Goal: Ask a question

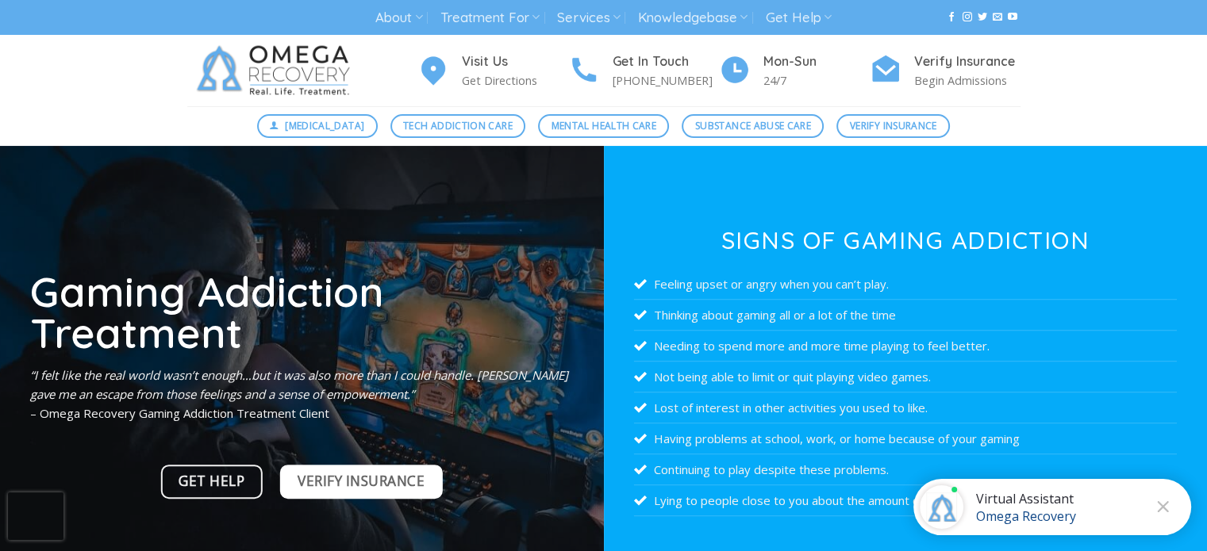
click at [366, 471] on span "Verify Insurance" at bounding box center [361, 482] width 127 height 22
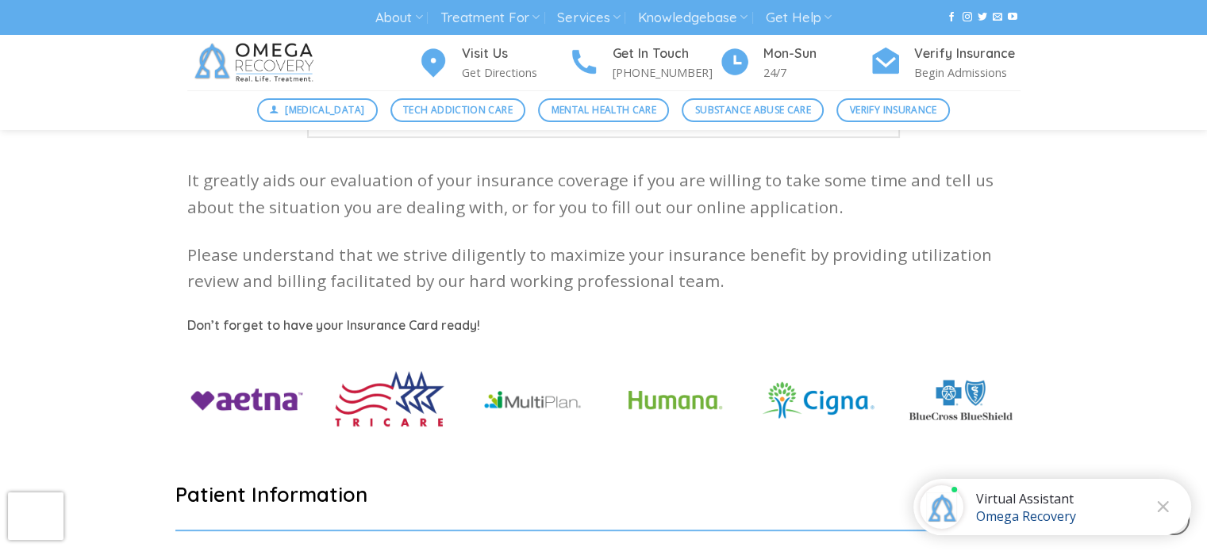
scroll to position [555, 0]
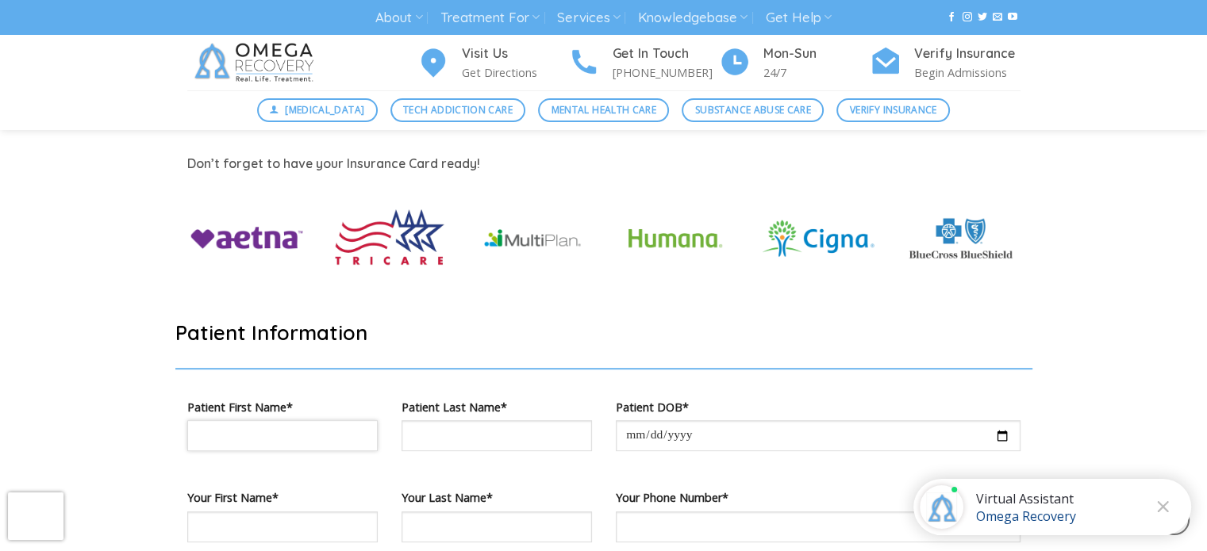
click at [305, 438] on input "Contact form" at bounding box center [282, 436] width 190 height 31
type input "****"
click at [1003, 519] on div "Omega Recovery" at bounding box center [1026, 516] width 100 height 17
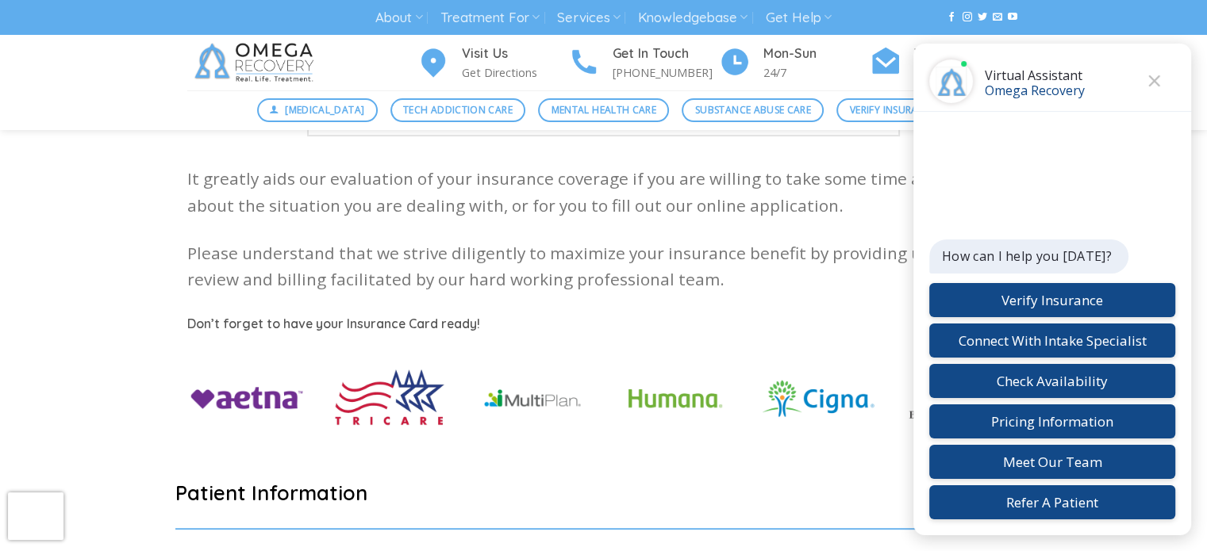
scroll to position [0, 0]
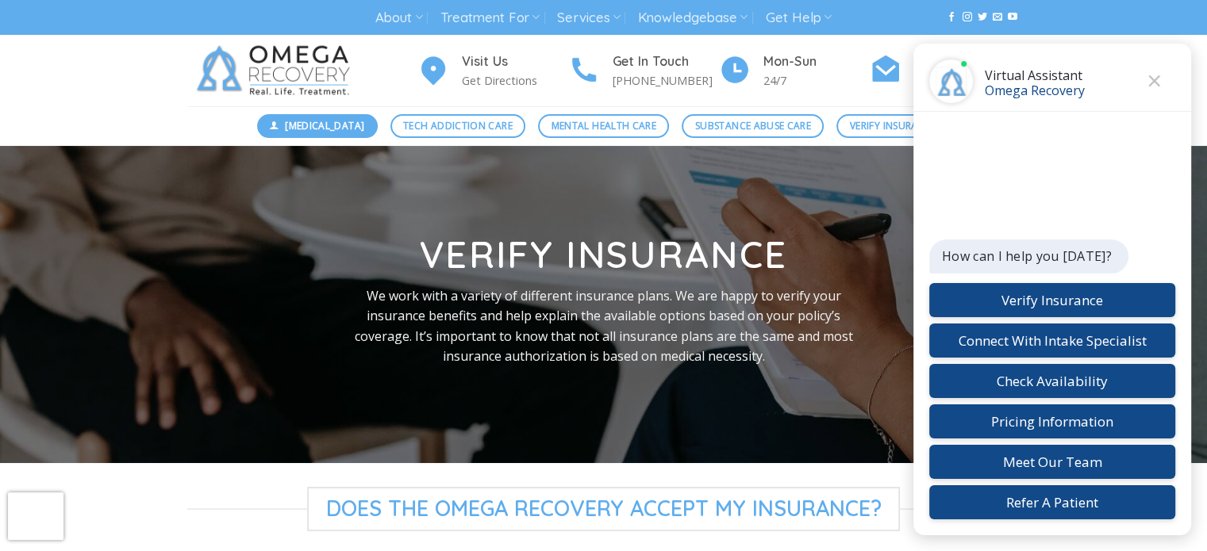
click at [312, 129] on span "[MEDICAL_DATA]" at bounding box center [324, 125] width 79 height 15
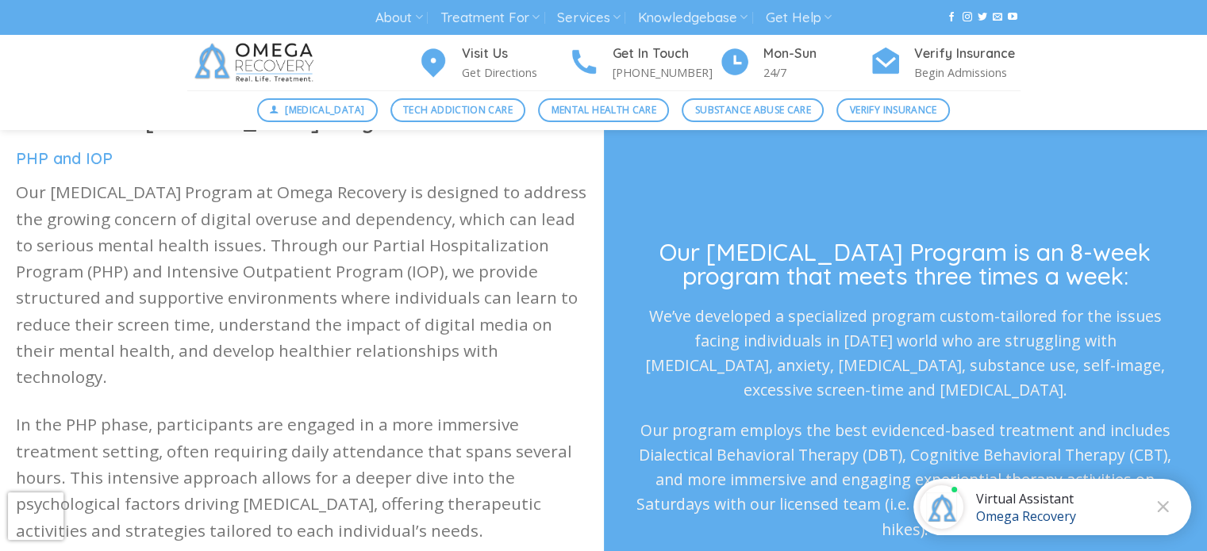
scroll to position [635, 0]
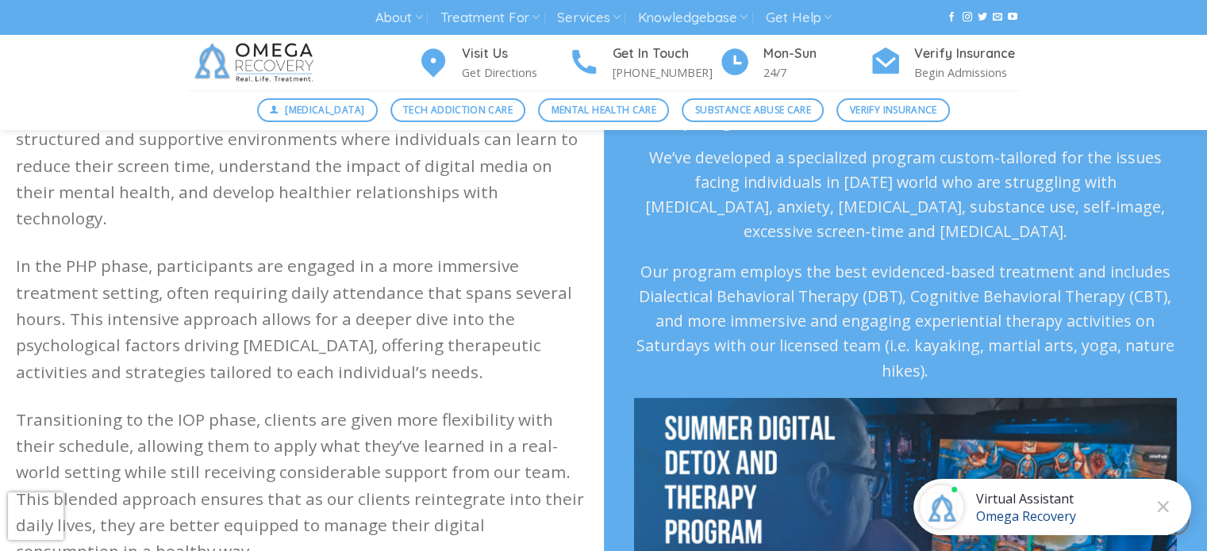
click at [1027, 513] on div "Omega Recovery" at bounding box center [1026, 516] width 100 height 17
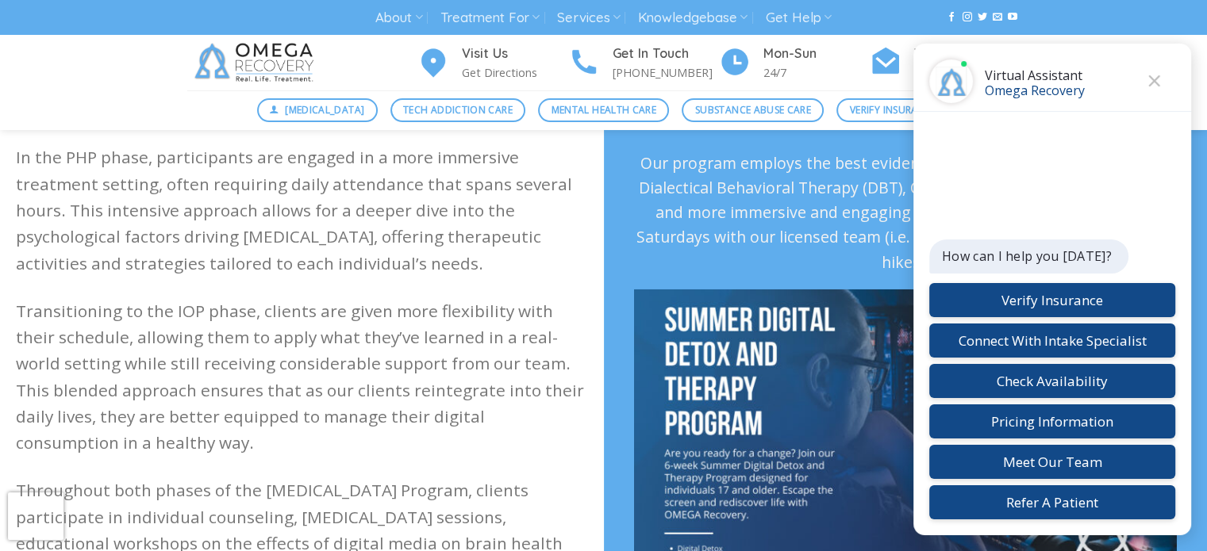
scroll to position [873, 0]
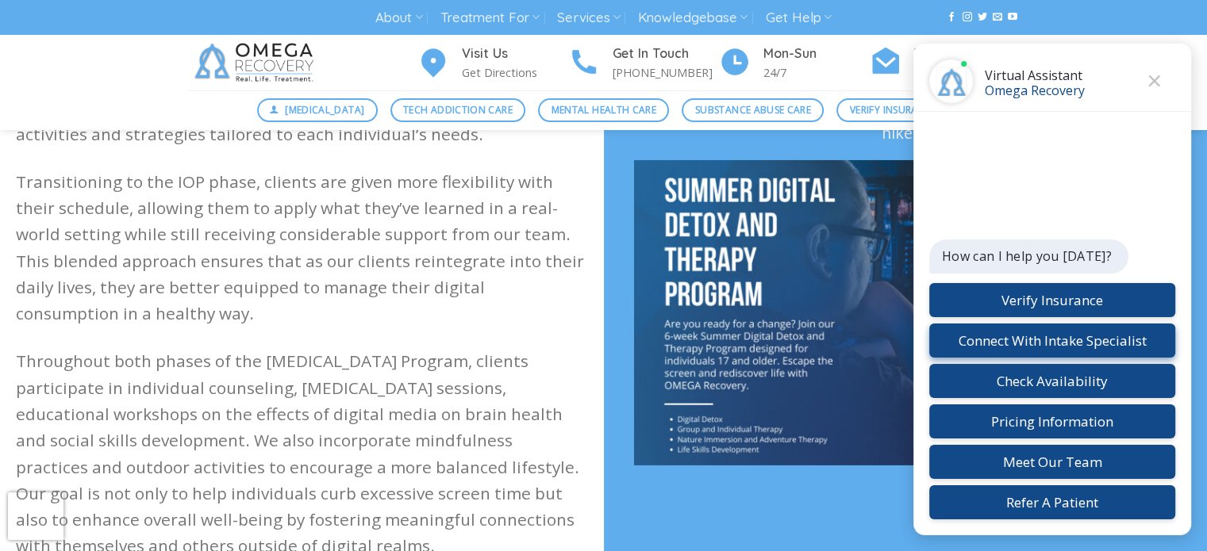
click at [1023, 336] on button "Connect With Intake Specialist" at bounding box center [1052, 341] width 246 height 34
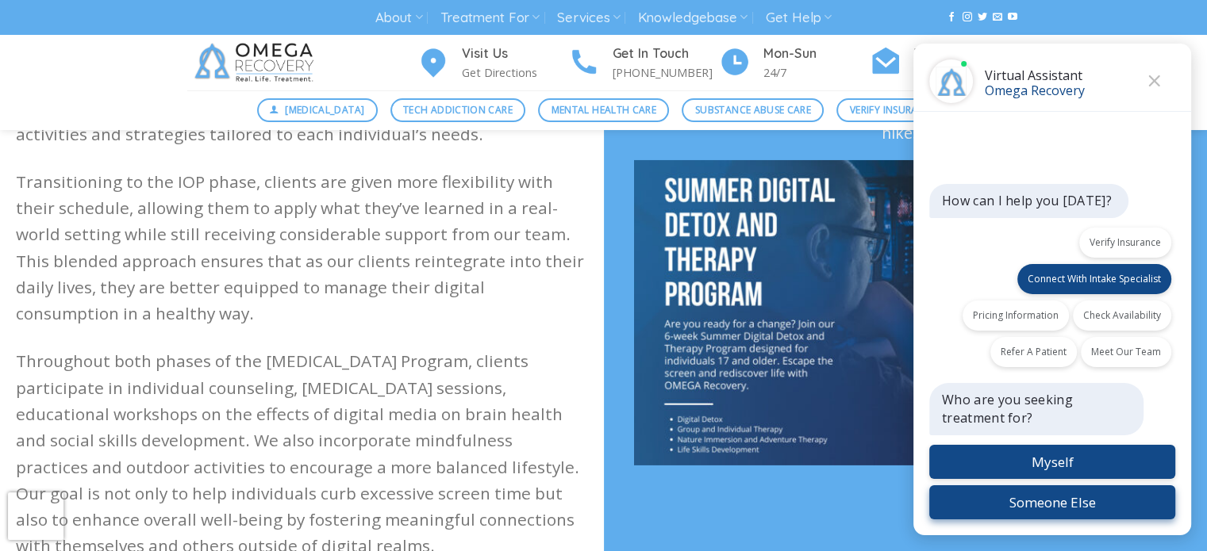
click at [1077, 497] on button "Someone Else" at bounding box center [1052, 503] width 246 height 34
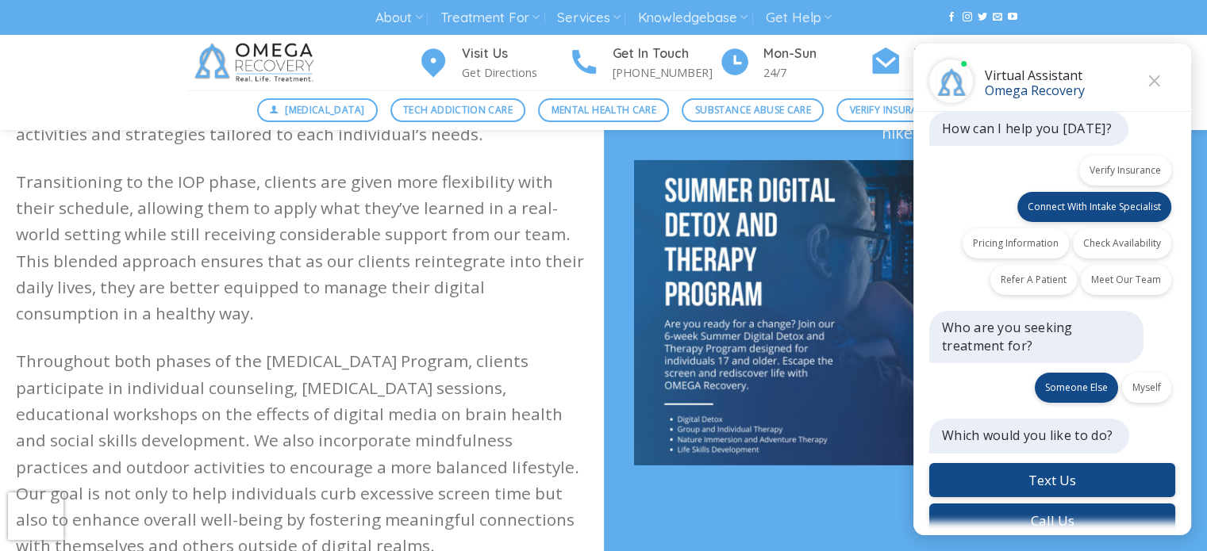
scroll to position [17, 0]
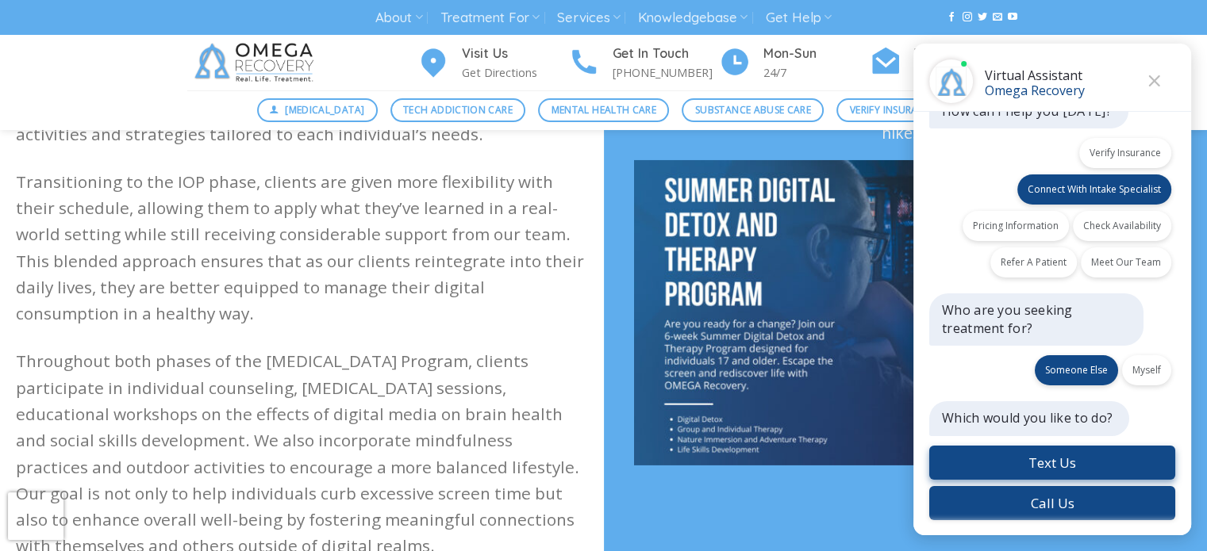
click at [1070, 455] on button "Text Us" at bounding box center [1052, 463] width 246 height 34
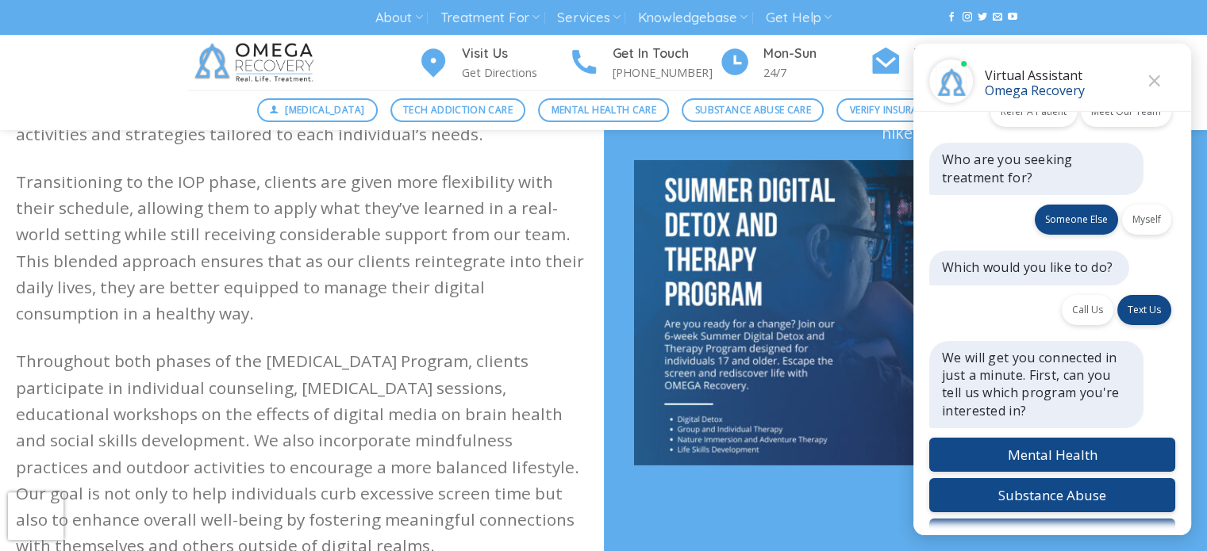
scroll to position [201, 0]
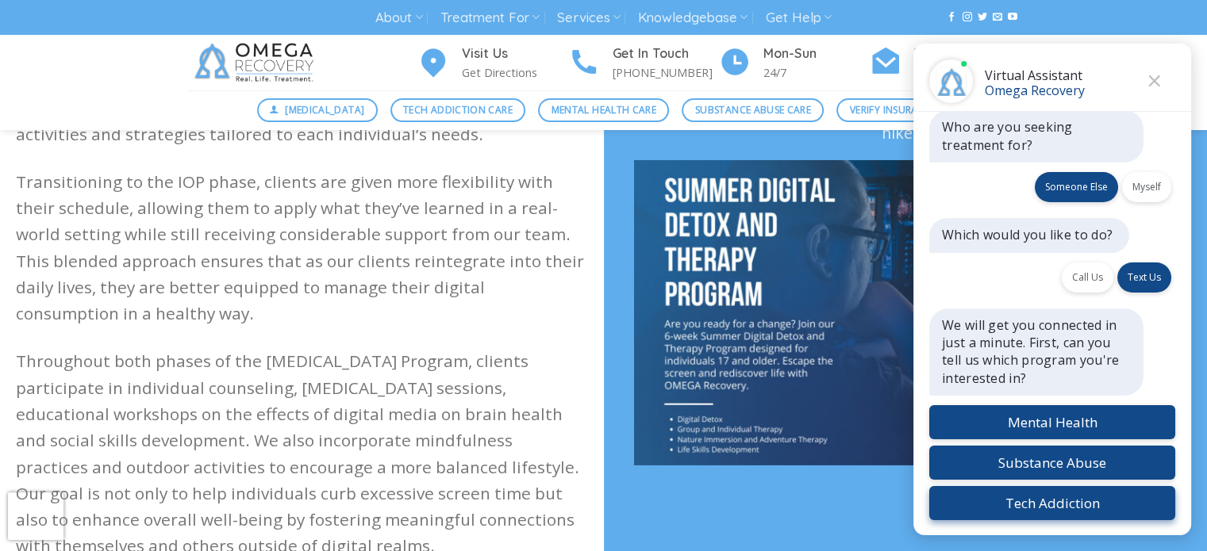
click at [1047, 500] on button "Tech Addiction" at bounding box center [1052, 503] width 246 height 34
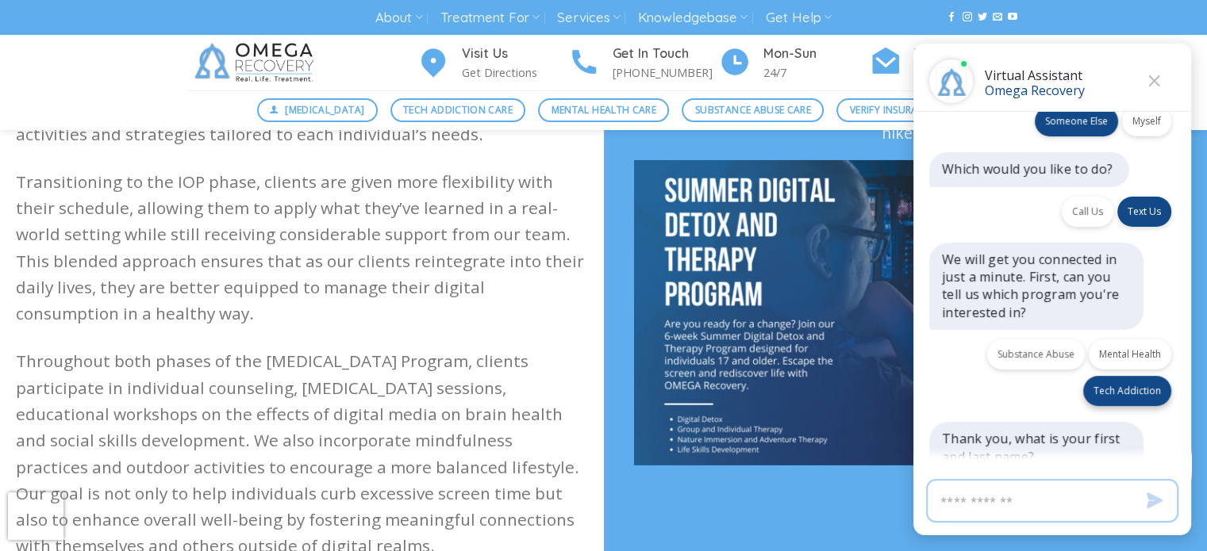
scroll to position [305, 0]
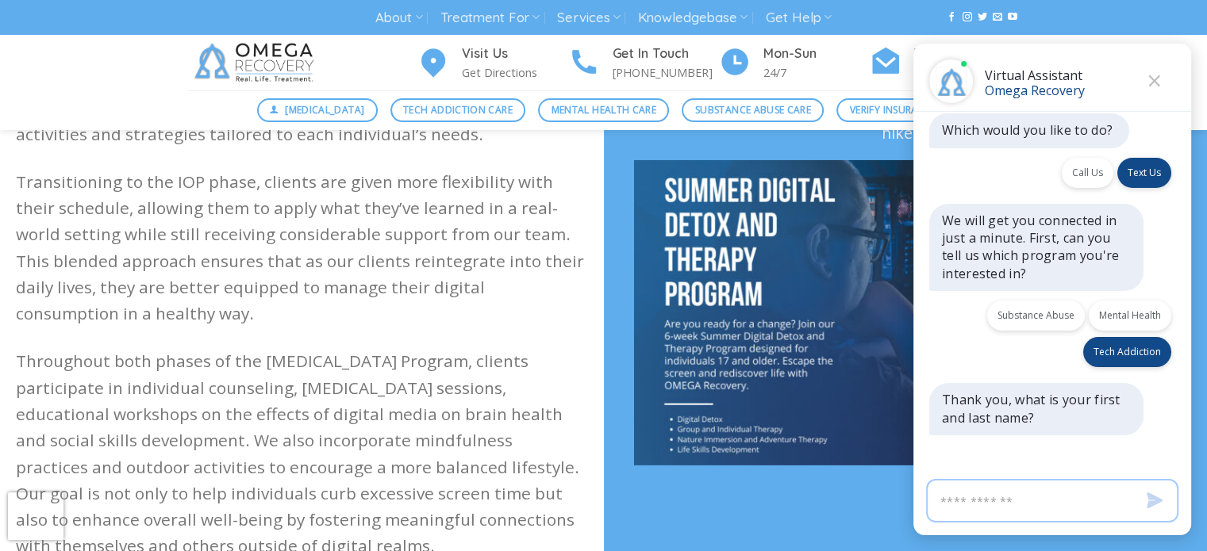
click at [1047, 496] on input "Virtual Assistant" at bounding box center [1052, 501] width 252 height 44
drag, startPoint x: 1057, startPoint y: 505, endPoint x: 974, endPoint y: 513, distance: 83.6
click at [974, 513] on input "**********" at bounding box center [1052, 501] width 252 height 44
type input "*****"
drag, startPoint x: 1148, startPoint y: 504, endPoint x: 1162, endPoint y: 494, distance: 17.0
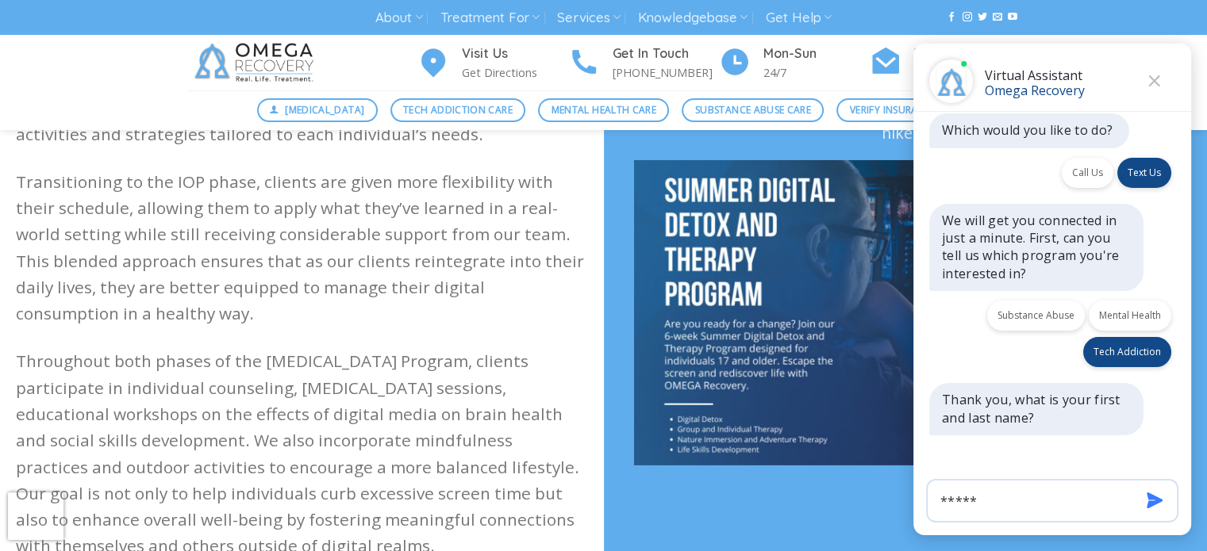
click at [1149, 503] on icon "Send" at bounding box center [1155, 501] width 16 height 16
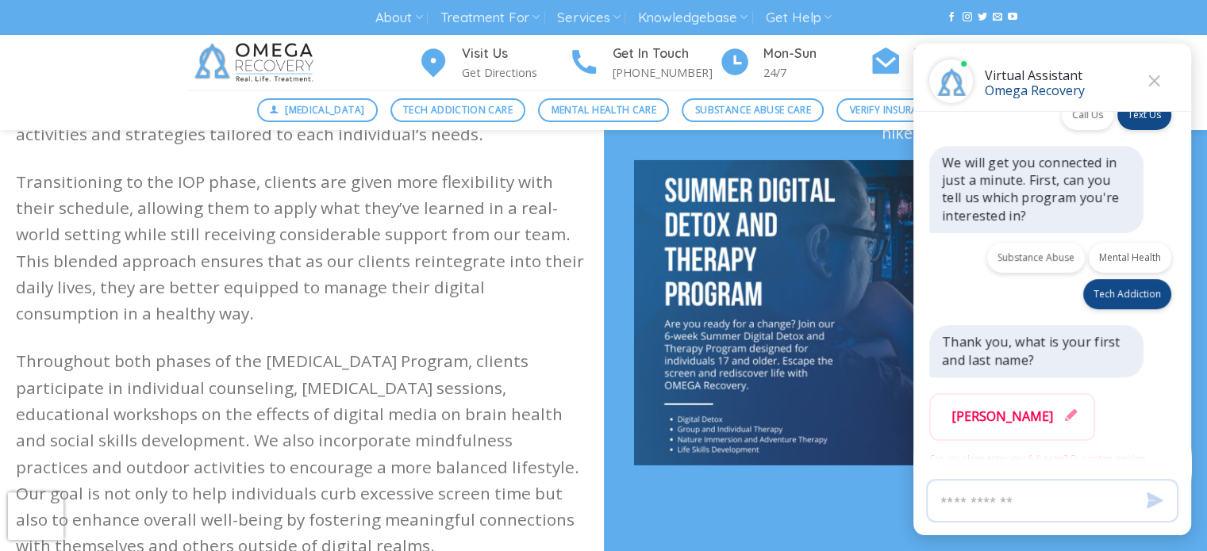
scroll to position [394, 0]
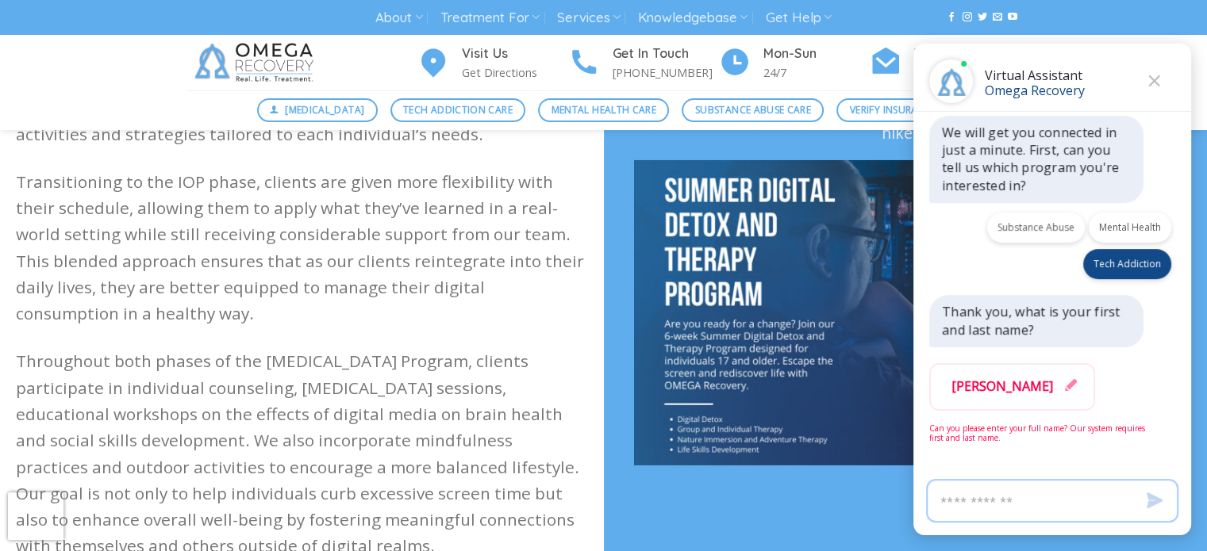
click at [956, 503] on input "Virtual Assistant" at bounding box center [1052, 501] width 252 height 44
type input "**********"
click at [1154, 495] on icon "Send" at bounding box center [1155, 501] width 16 height 16
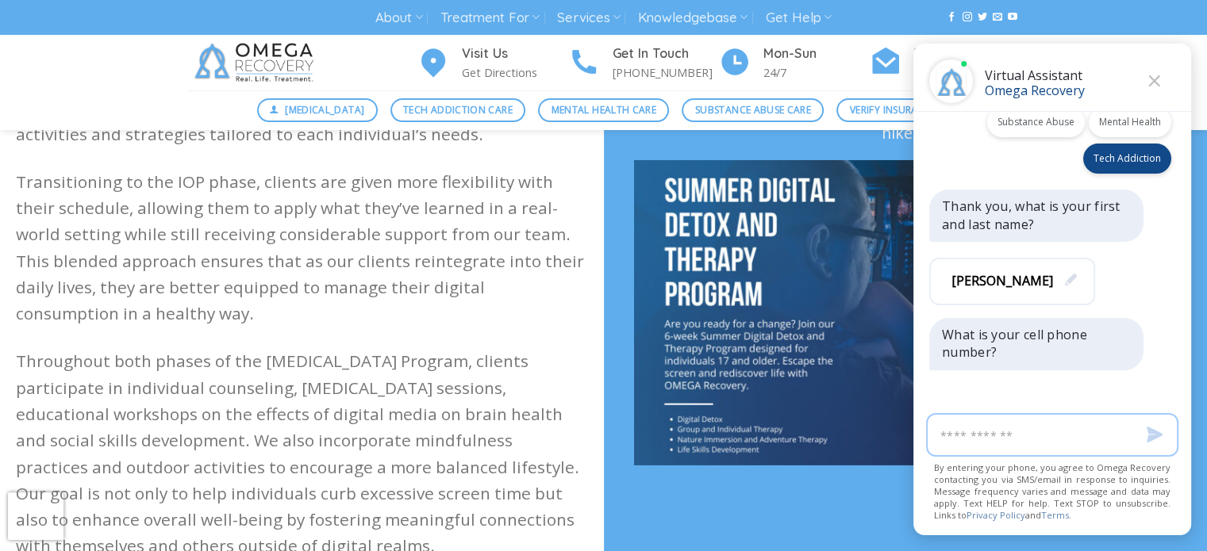
scroll to position [501, 0]
type input "**********"
click at [1154, 439] on icon "Send" at bounding box center [1155, 435] width 16 height 16
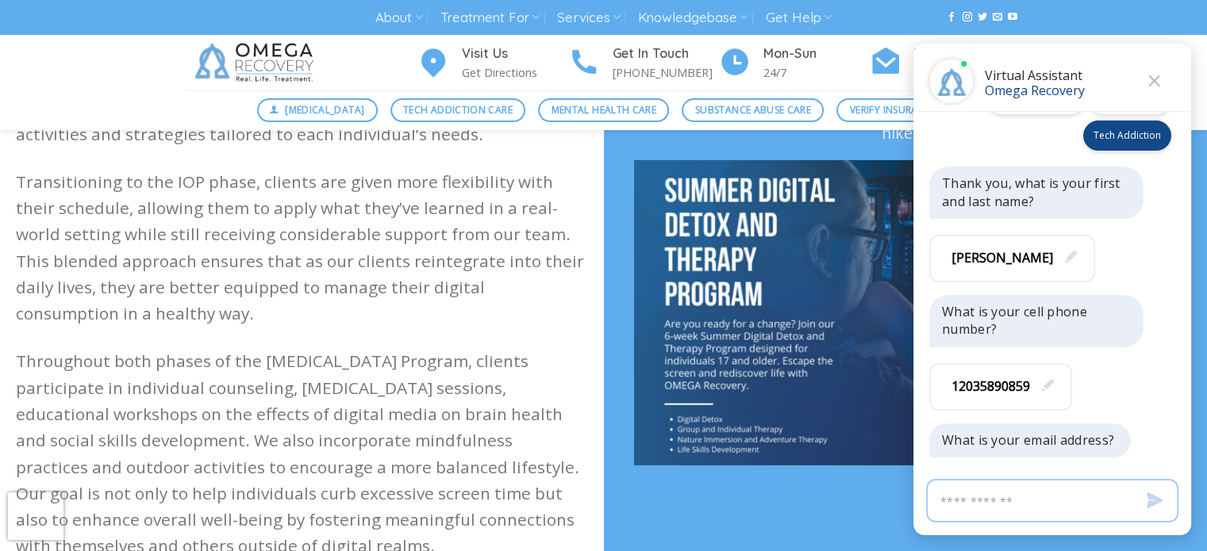
scroll to position [544, 0]
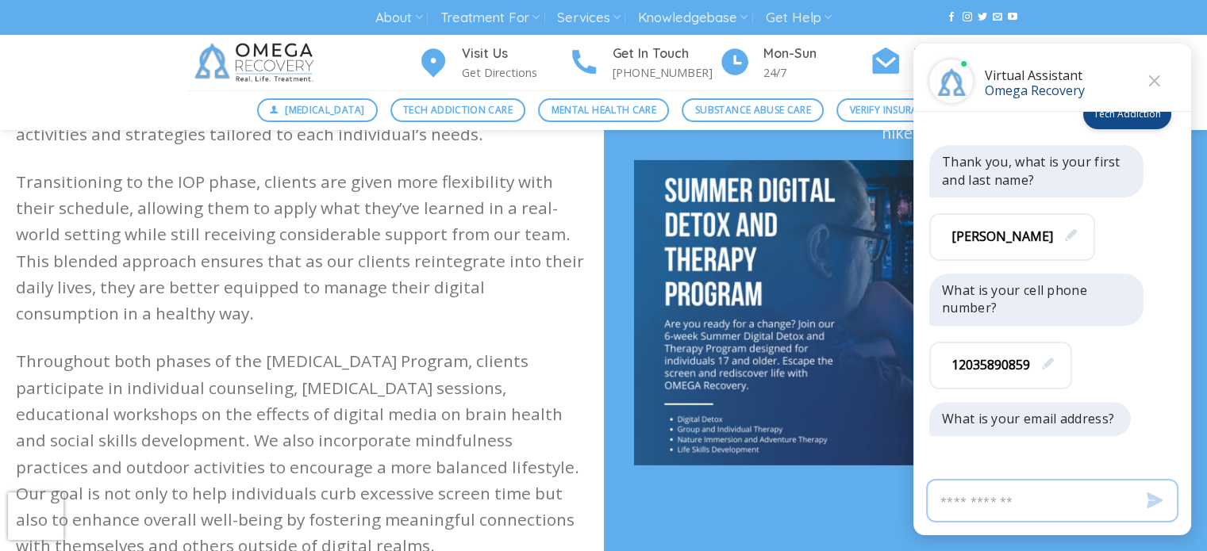
click at [1011, 505] on input "Virtual Assistant" at bounding box center [1052, 501] width 252 height 44
type input "**********"
click at [1154, 497] on icon "Send" at bounding box center [1155, 501] width 16 height 16
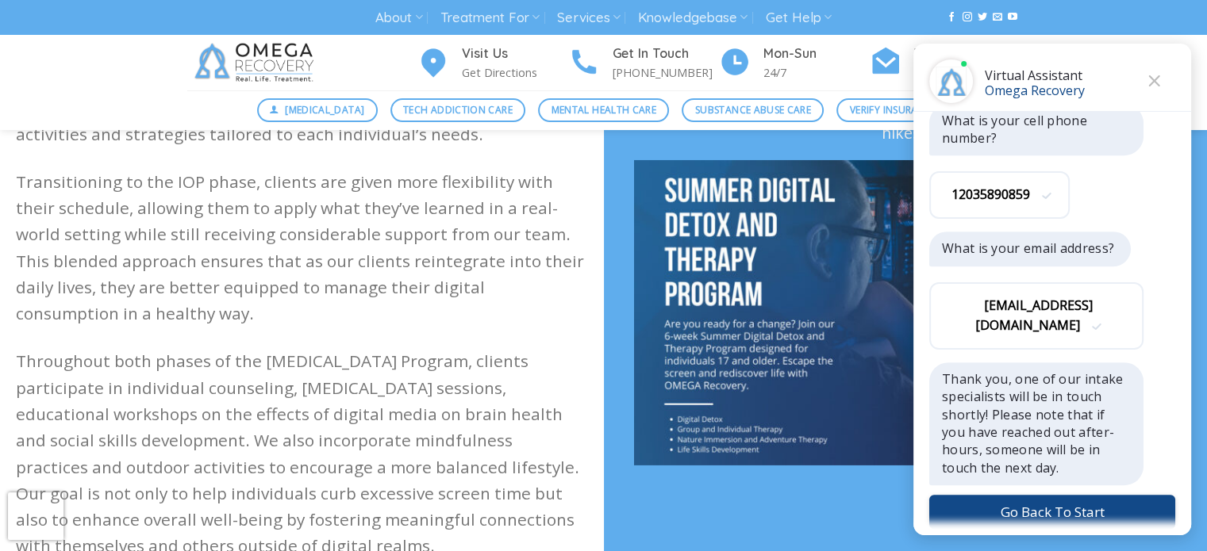
scroll to position [759, 0]
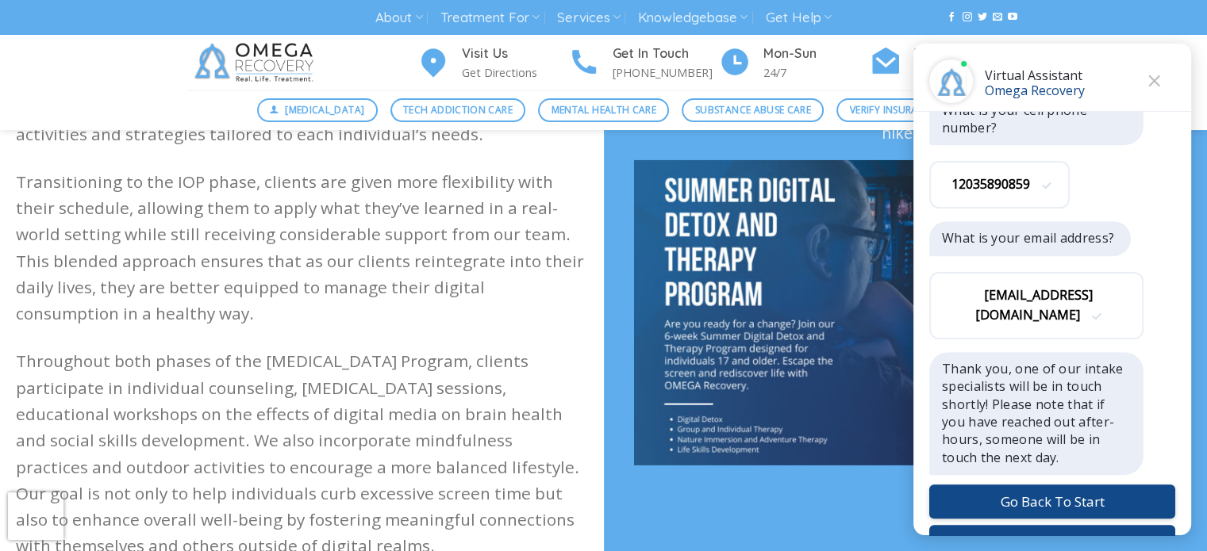
click at [1050, 525] on button "Close Chat" at bounding box center [1052, 542] width 246 height 34
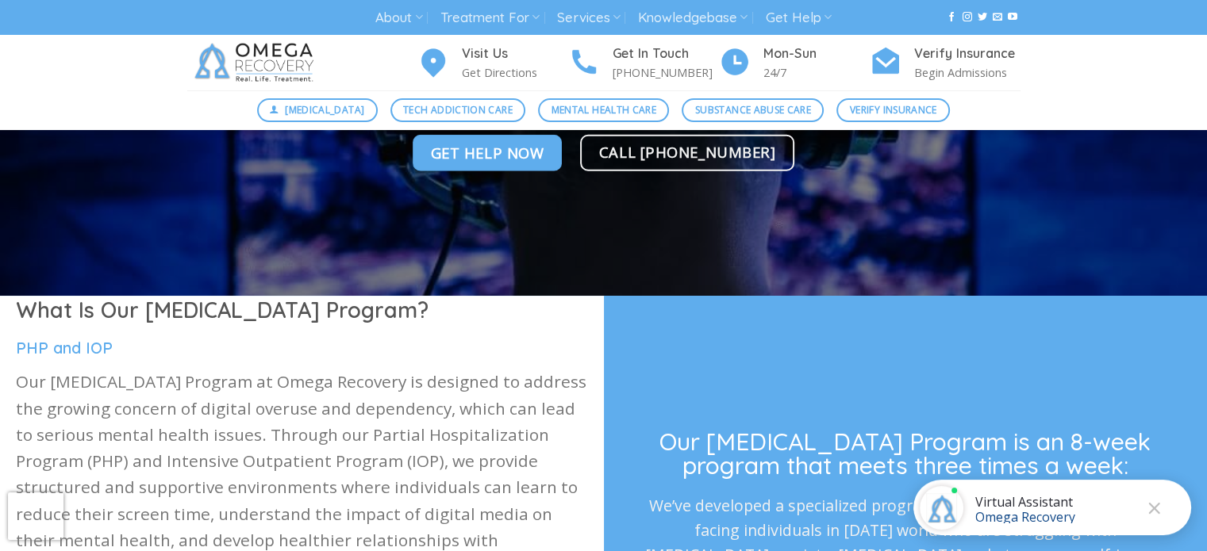
scroll to position [0, 0]
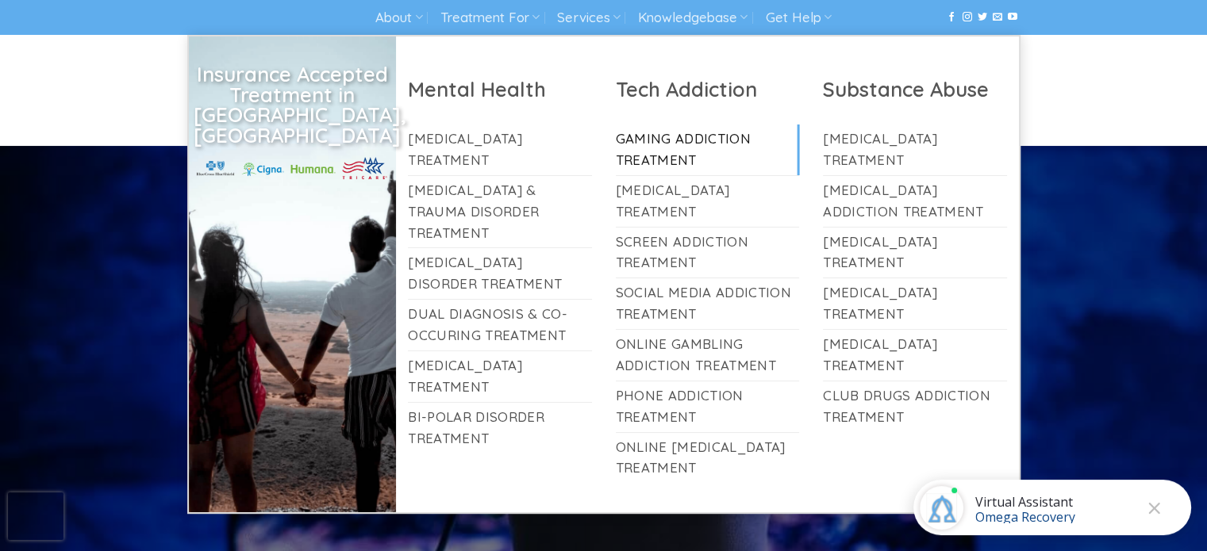
click at [638, 145] on link "Gaming Addiction Treatment" at bounding box center [708, 150] width 184 height 51
